Goal: Information Seeking & Learning: Find specific fact

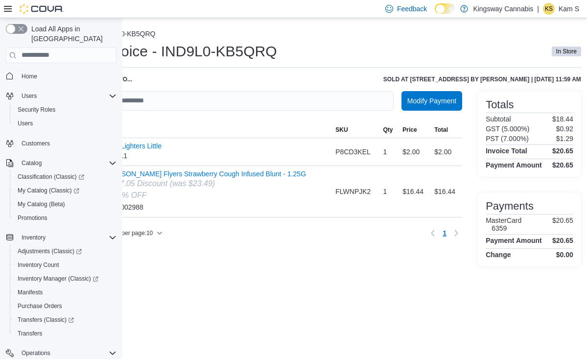
scroll to position [0, 41]
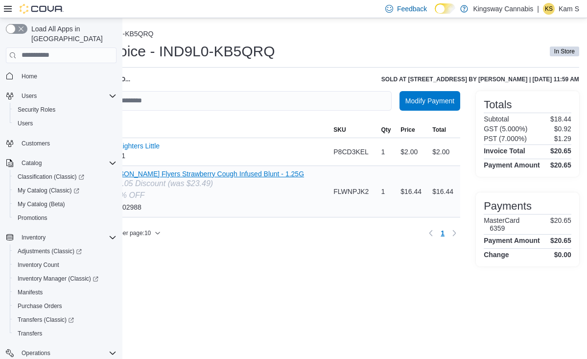
click at [287, 172] on button "[PERSON_NAME] Flyers Strawberry Cough Infused Blunt - 1.25G" at bounding box center [203, 174] width 201 height 8
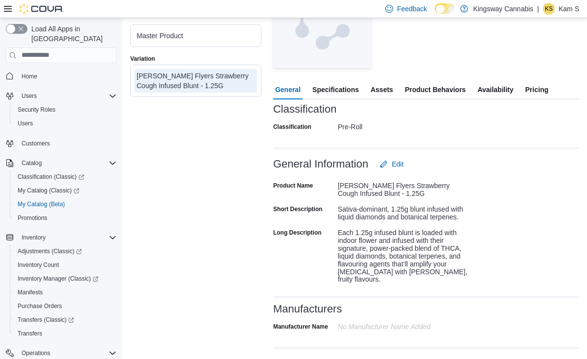
scroll to position [162, 0]
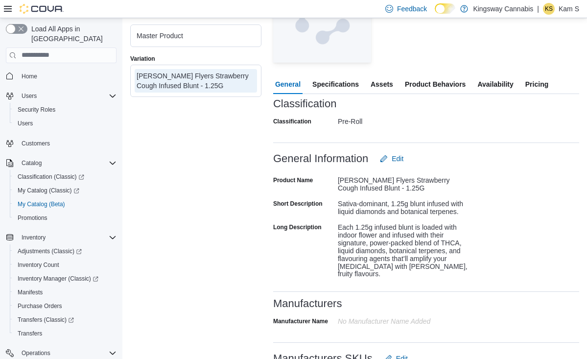
click at [540, 85] on span "Pricing" at bounding box center [536, 84] width 23 height 20
